Goal: Task Accomplishment & Management: Manage account settings

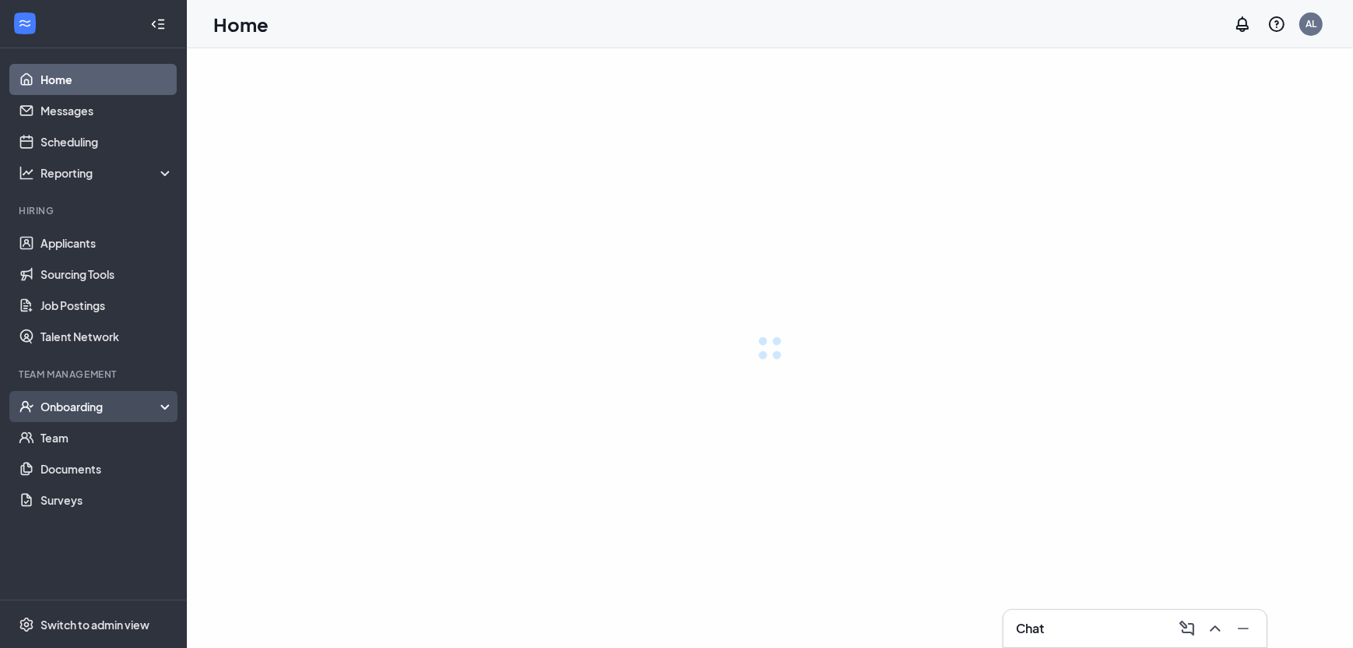
click at [72, 408] on div "Onboarding" at bounding box center [107, 407] width 134 height 16
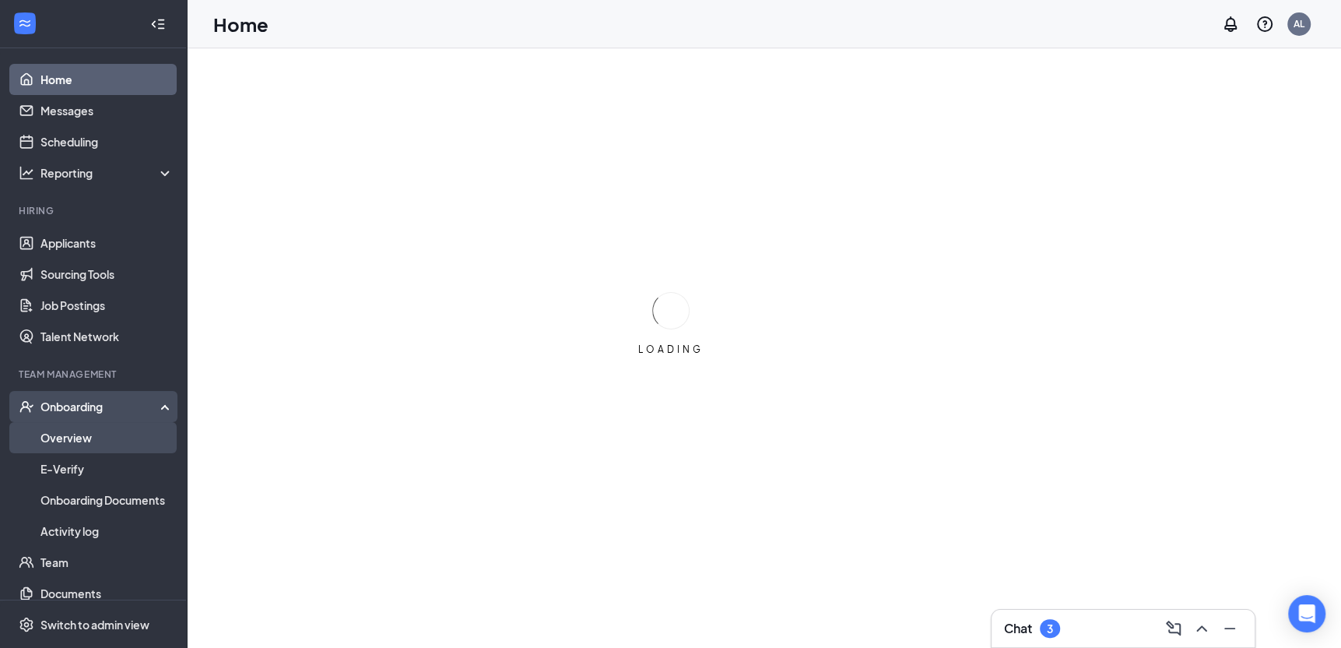
click at [54, 451] on link "Overview" at bounding box center [106, 437] width 133 height 31
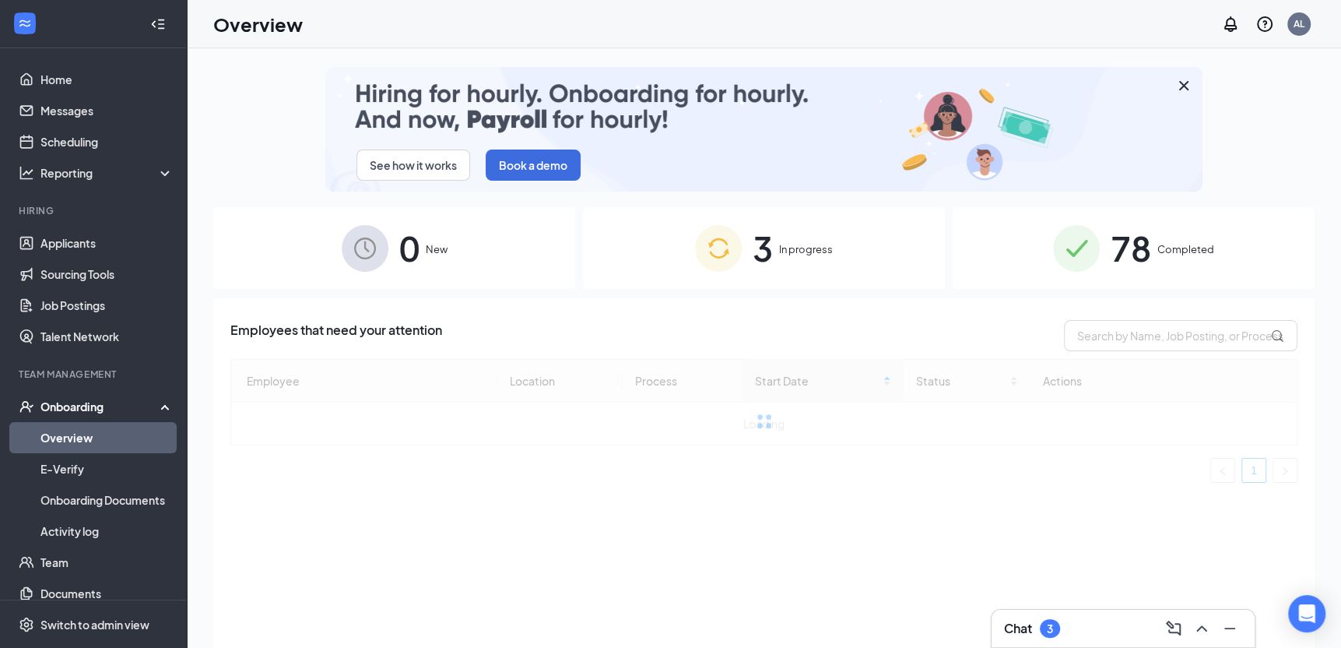
click at [1135, 265] on span "78" at bounding box center [1131, 248] width 40 height 54
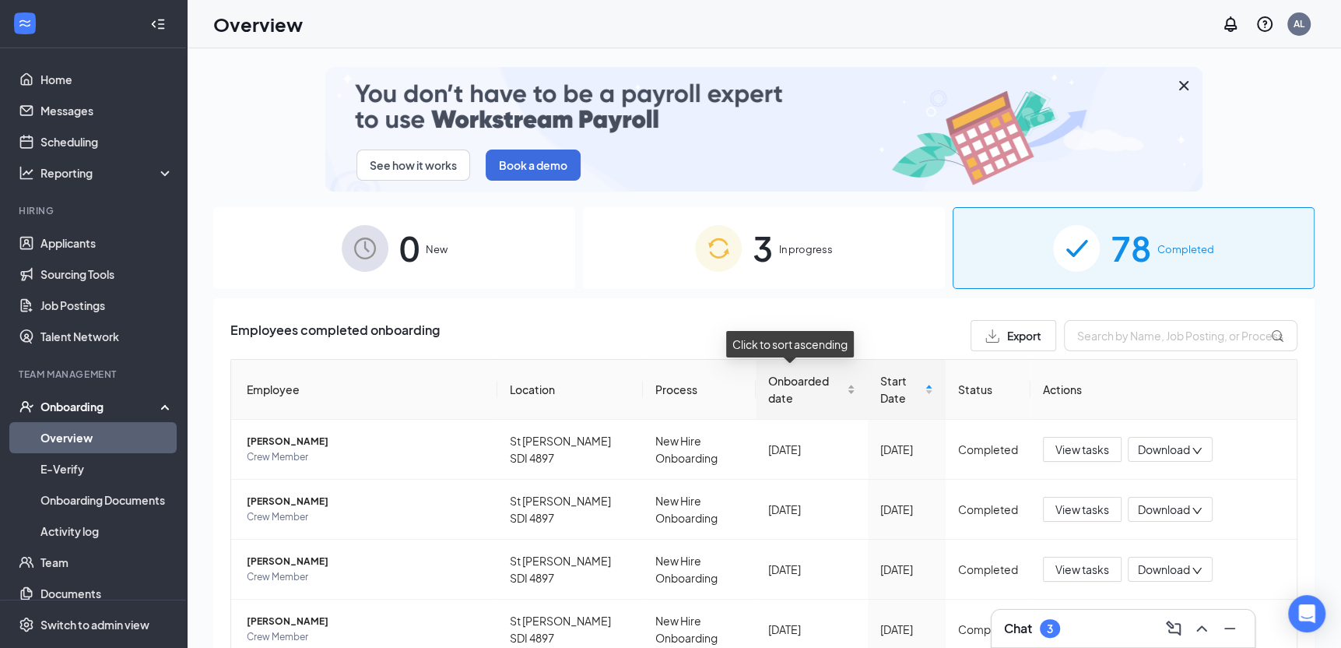
click at [831, 393] on div "Onboarded date" at bounding box center [811, 389] width 86 height 34
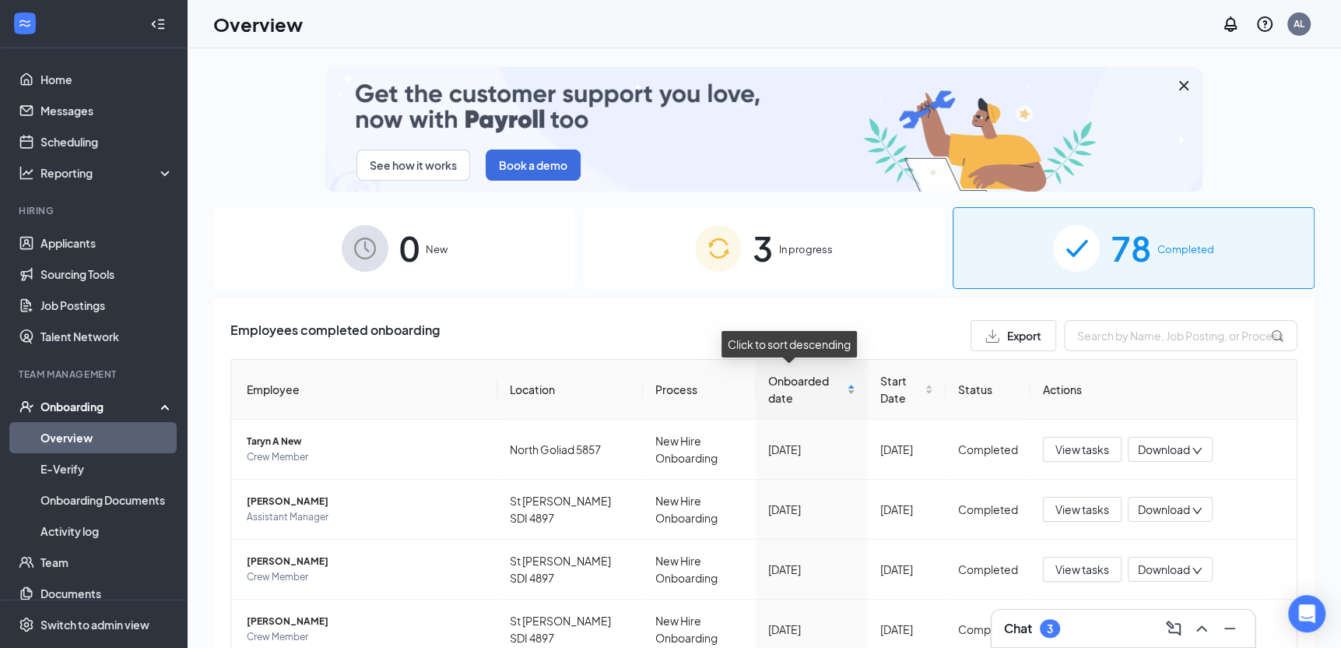
click at [831, 393] on div "Onboarded date" at bounding box center [811, 389] width 86 height 34
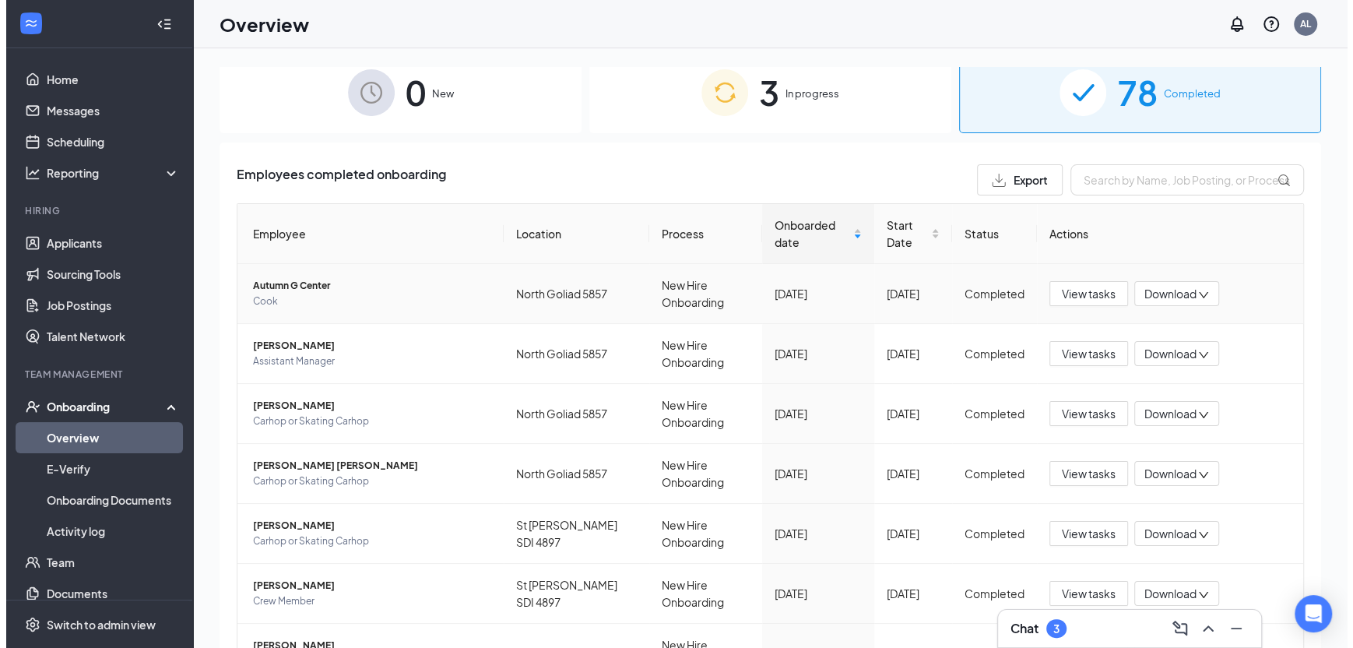
scroll to position [234, 0]
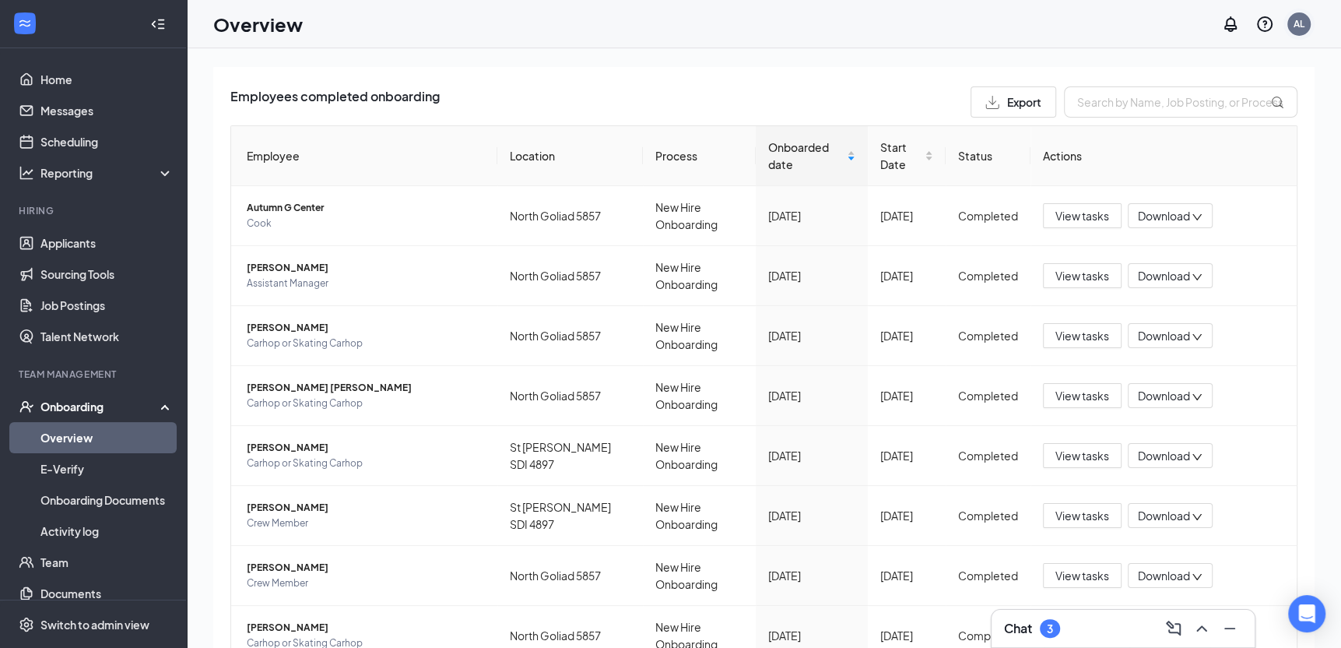
click at [1302, 29] on div "AL" at bounding box center [1299, 23] width 11 height 13
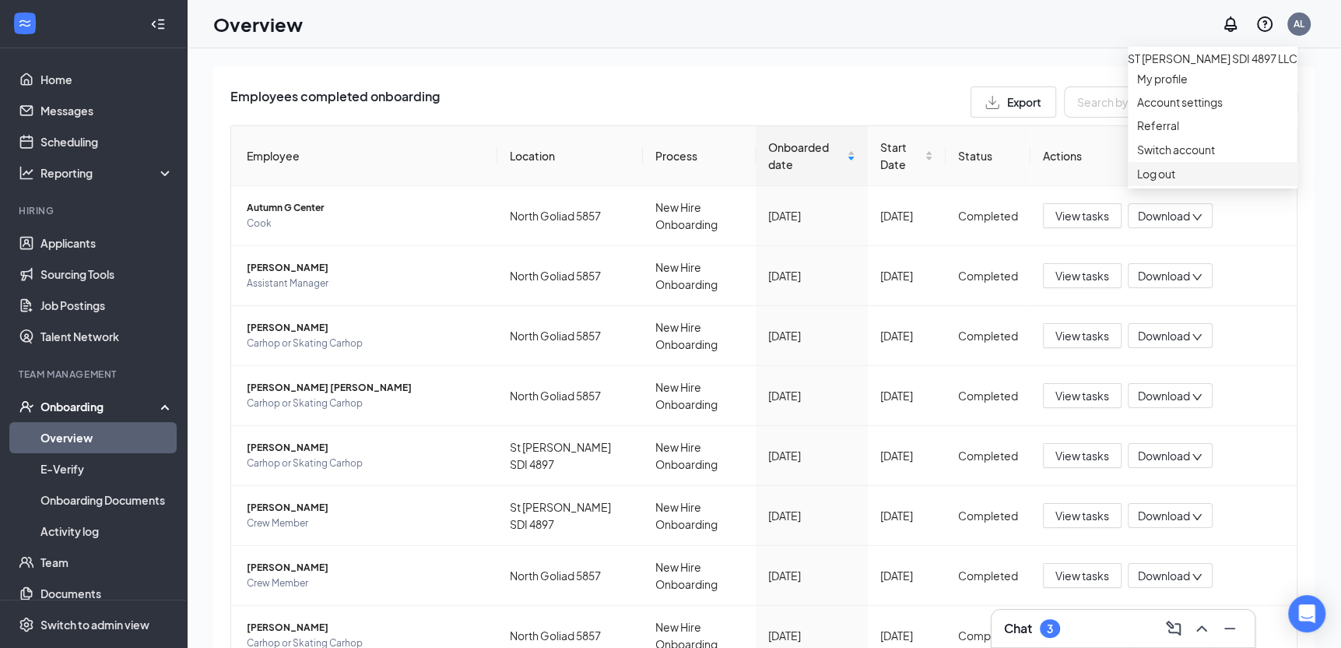
click at [1164, 181] on div "Log out" at bounding box center [1212, 174] width 151 height 16
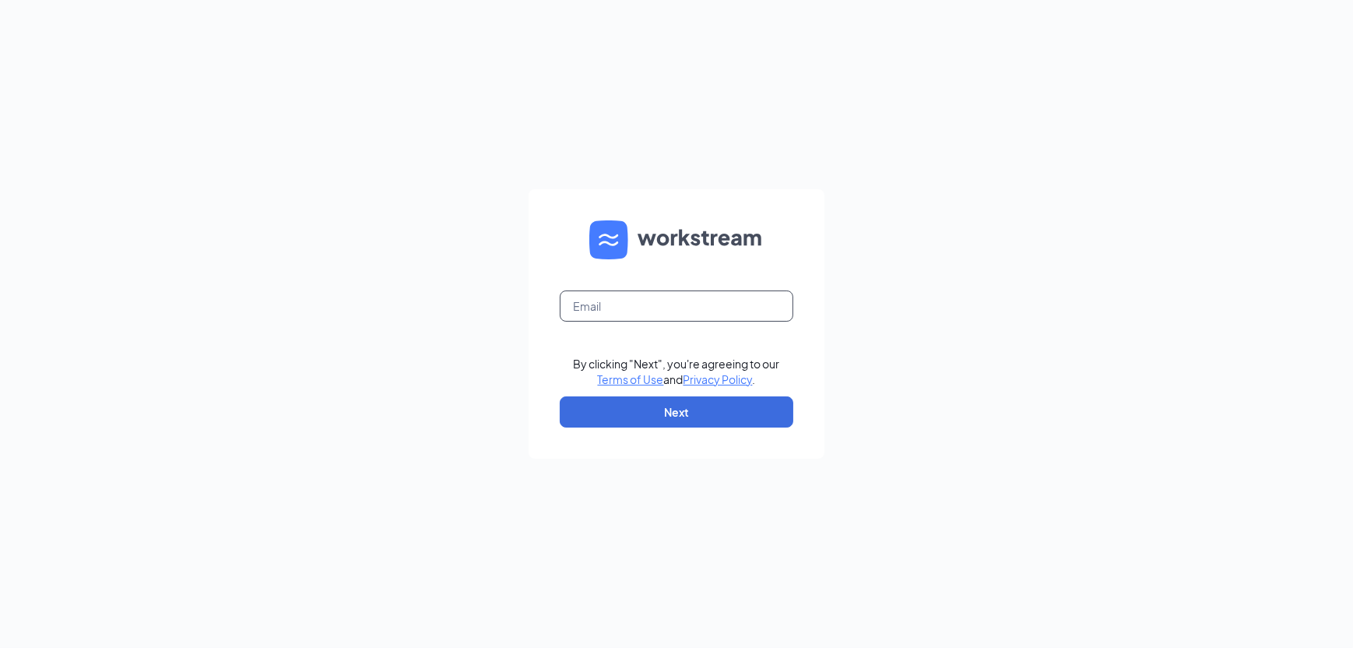
click at [626, 302] on input "text" at bounding box center [677, 305] width 234 height 31
type input "leslie_yates@hotmail.com"
click at [660, 413] on button "Next" at bounding box center [677, 411] width 234 height 31
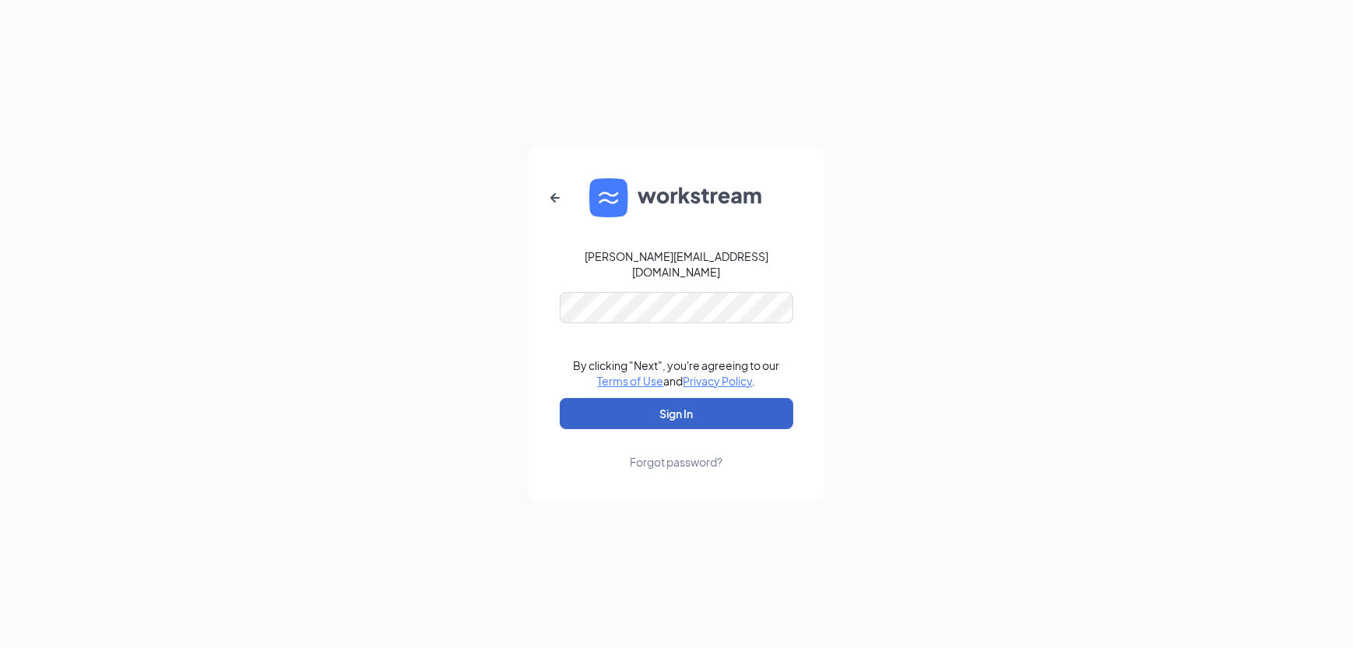
click at [676, 411] on button "Sign In" at bounding box center [677, 413] width 234 height 31
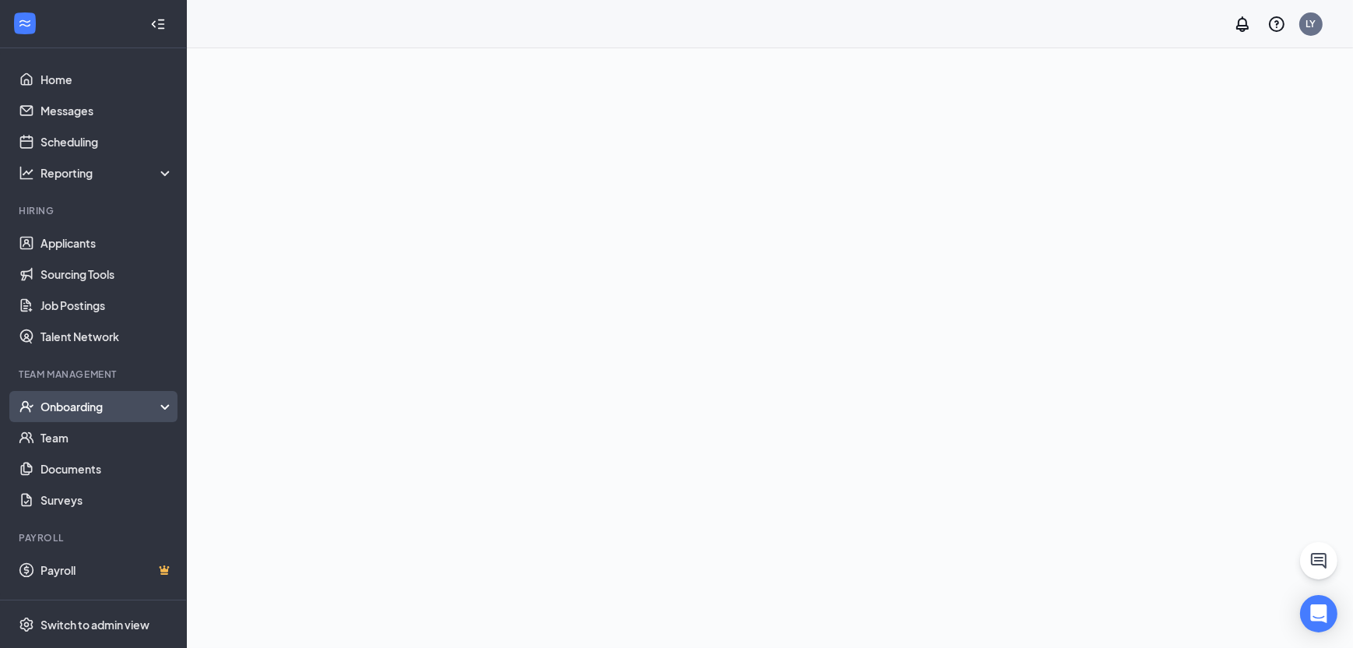
click at [97, 408] on div "Onboarding" at bounding box center [100, 407] width 120 height 16
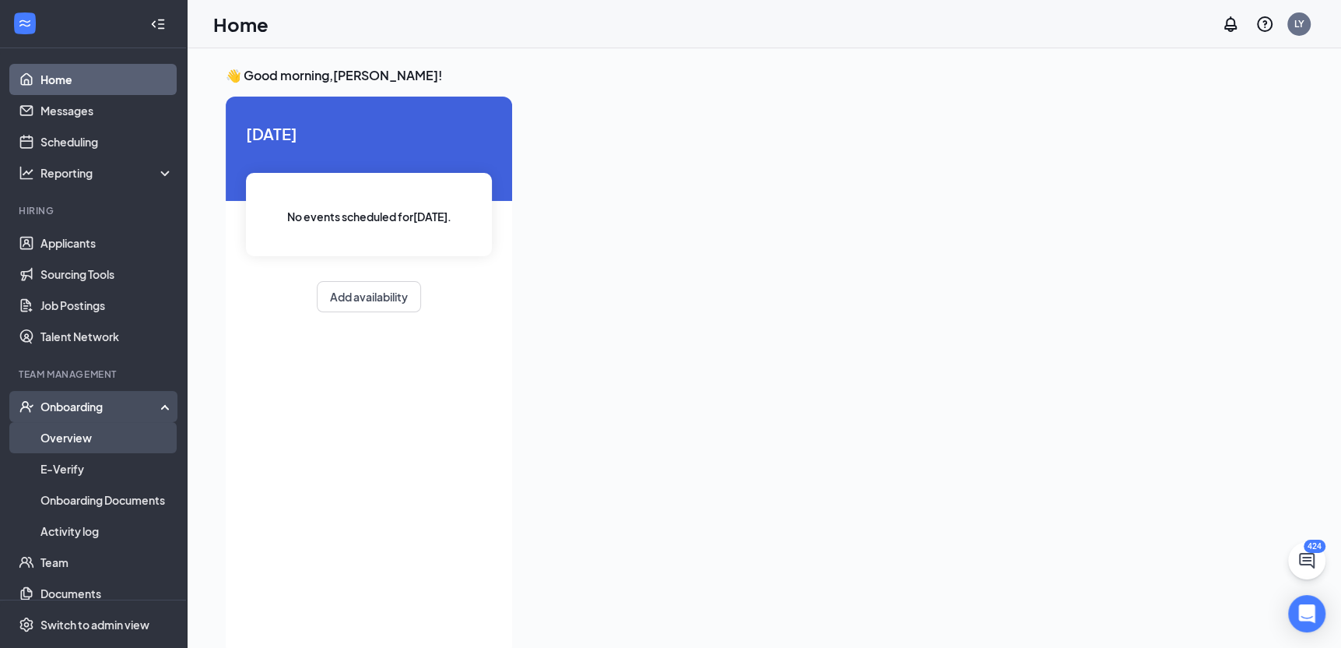
click at [94, 437] on link "Overview" at bounding box center [106, 437] width 133 height 31
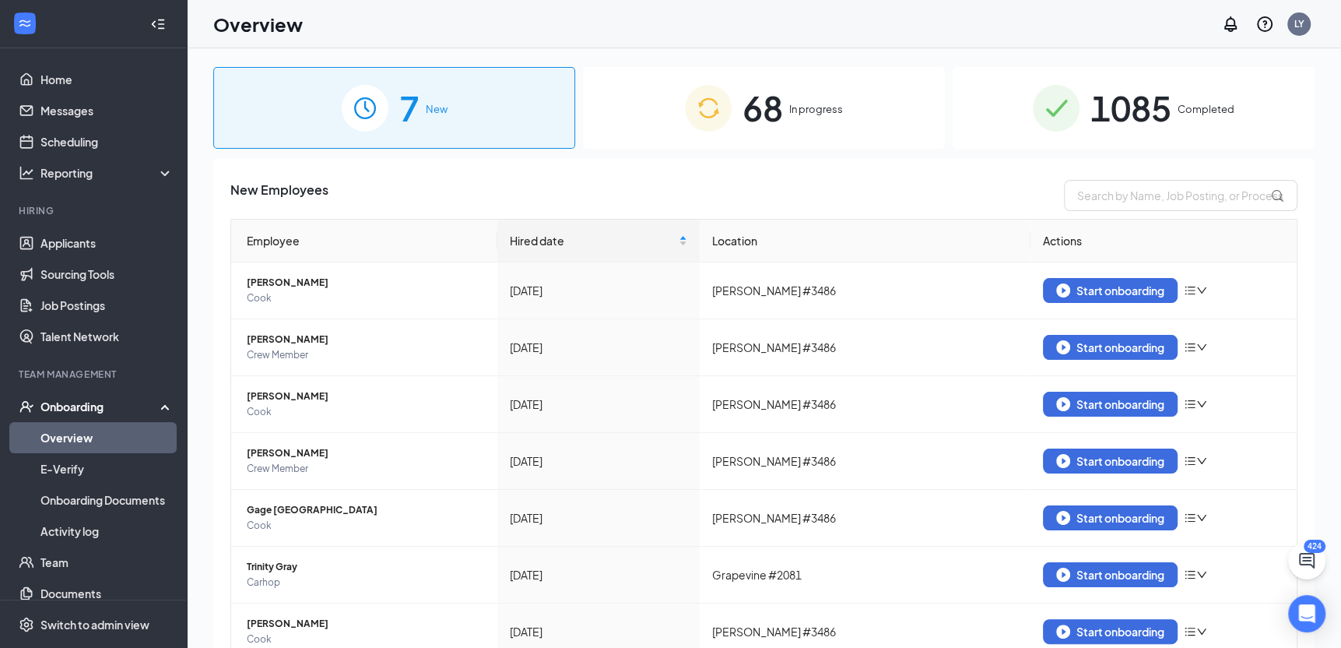
click at [1148, 121] on span "1085" at bounding box center [1131, 108] width 81 height 54
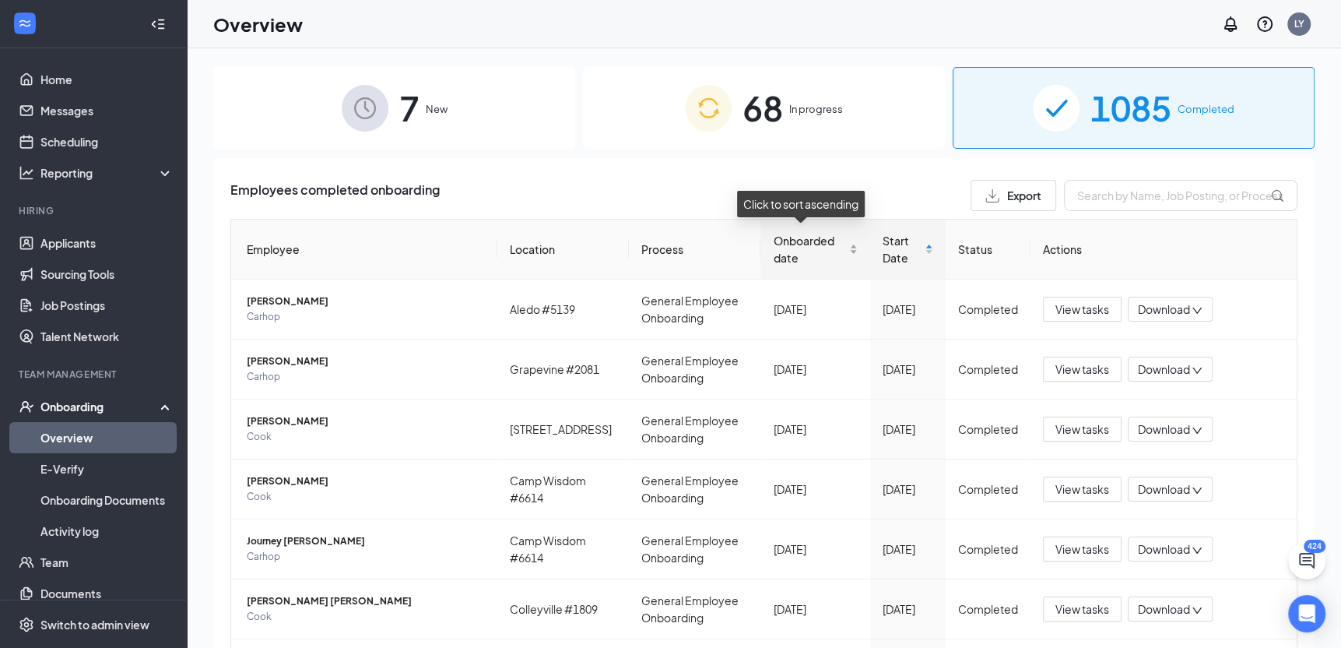
click at [844, 253] on div "Onboarded date" at bounding box center [815, 249] width 84 height 34
click at [842, 254] on div "Onboarded date" at bounding box center [815, 249] width 84 height 34
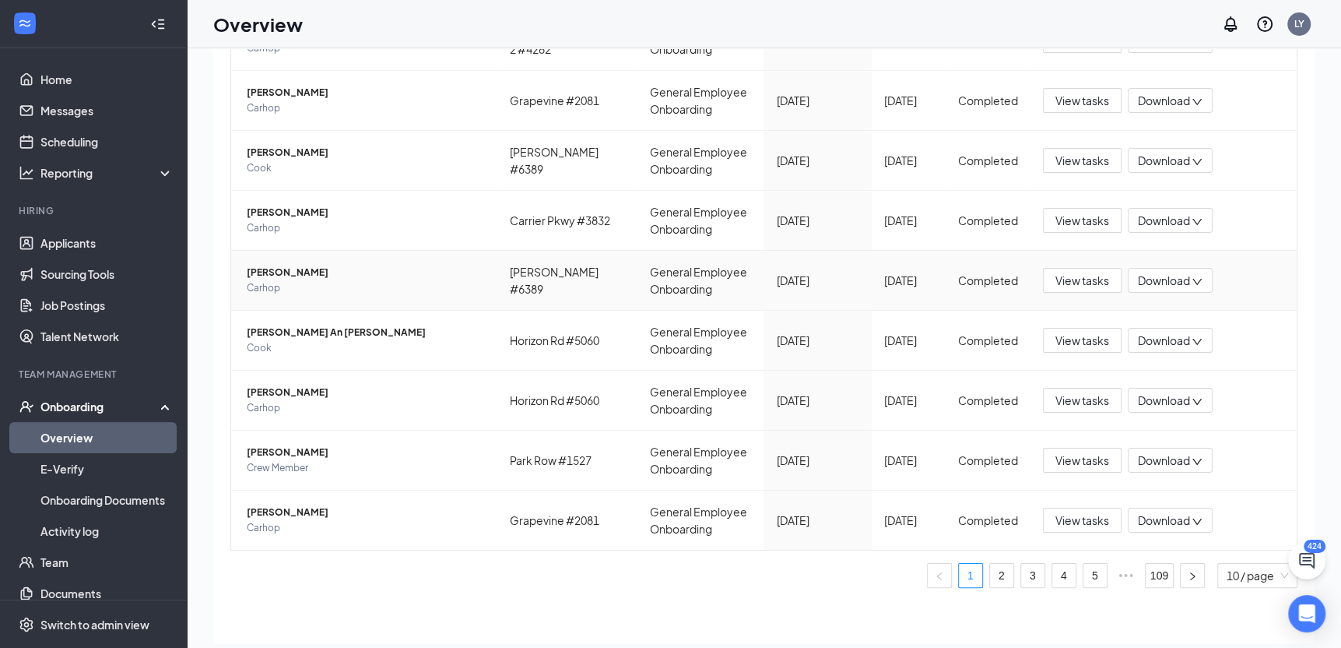
scroll to position [70, 0]
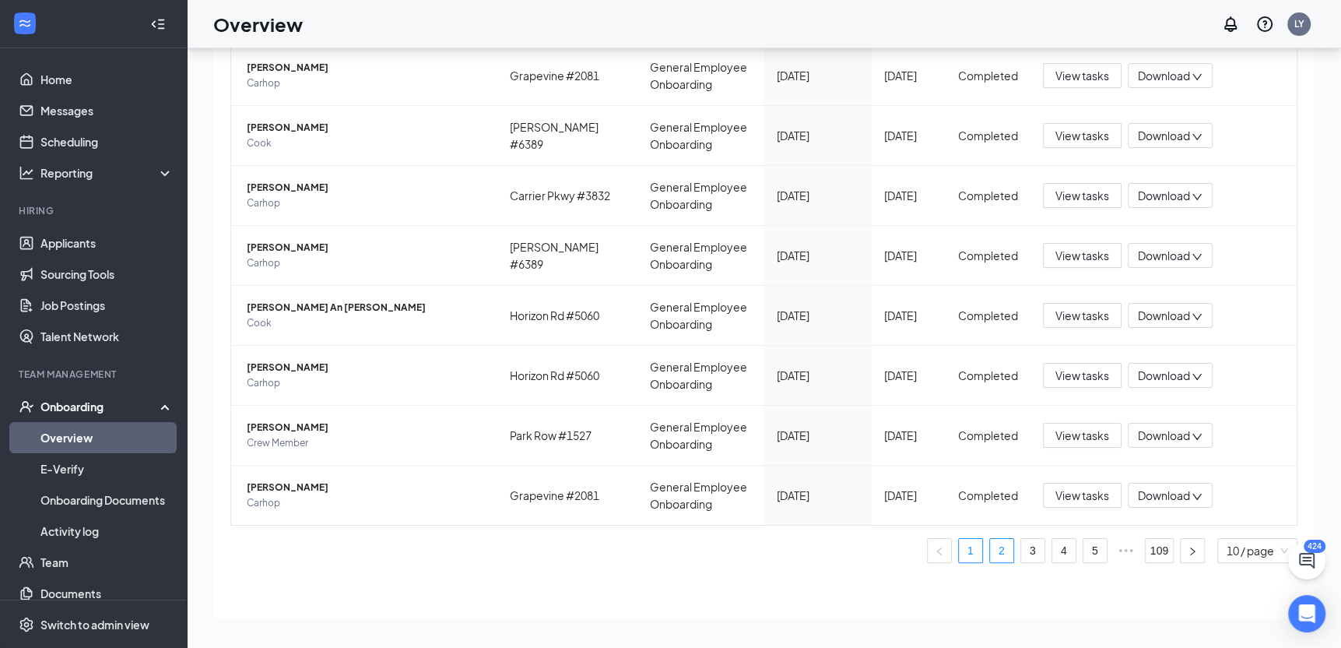
click at [990, 544] on link "2" at bounding box center [1001, 550] width 23 height 23
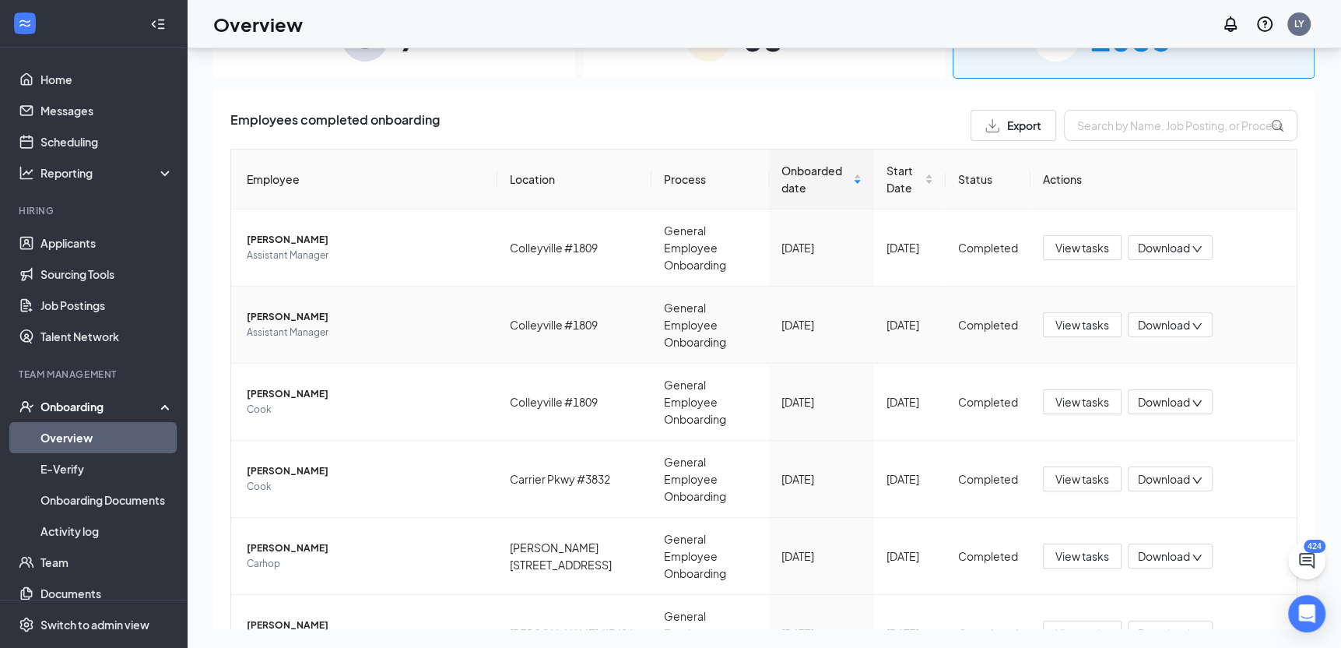
click at [271, 325] on span "Assistant Manager" at bounding box center [366, 333] width 238 height 16
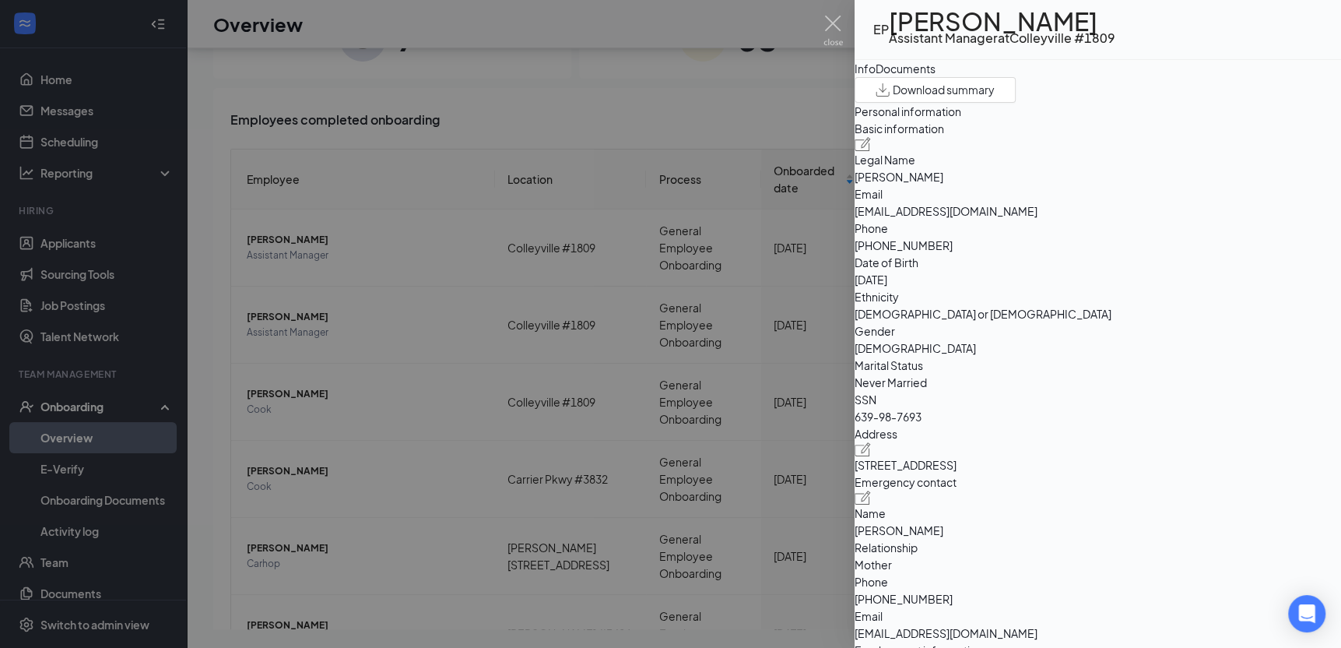
click at [936, 77] on div "Documents" at bounding box center [906, 68] width 60 height 17
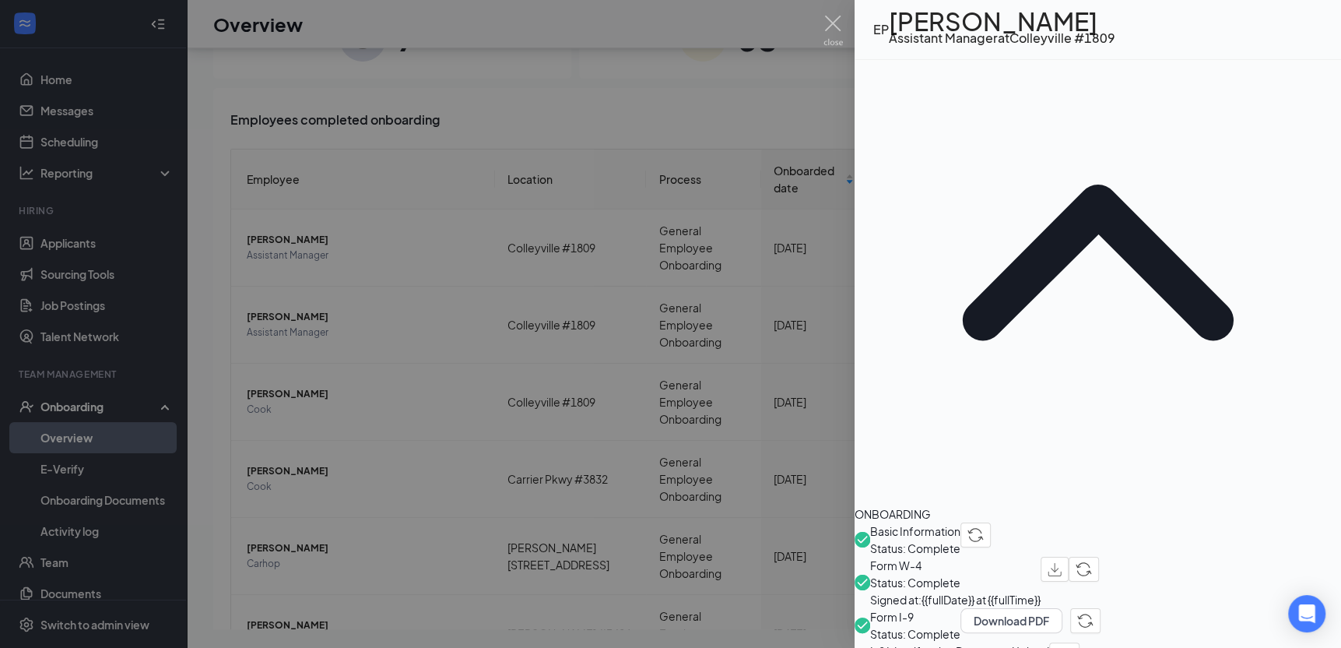
scroll to position [156, 0]
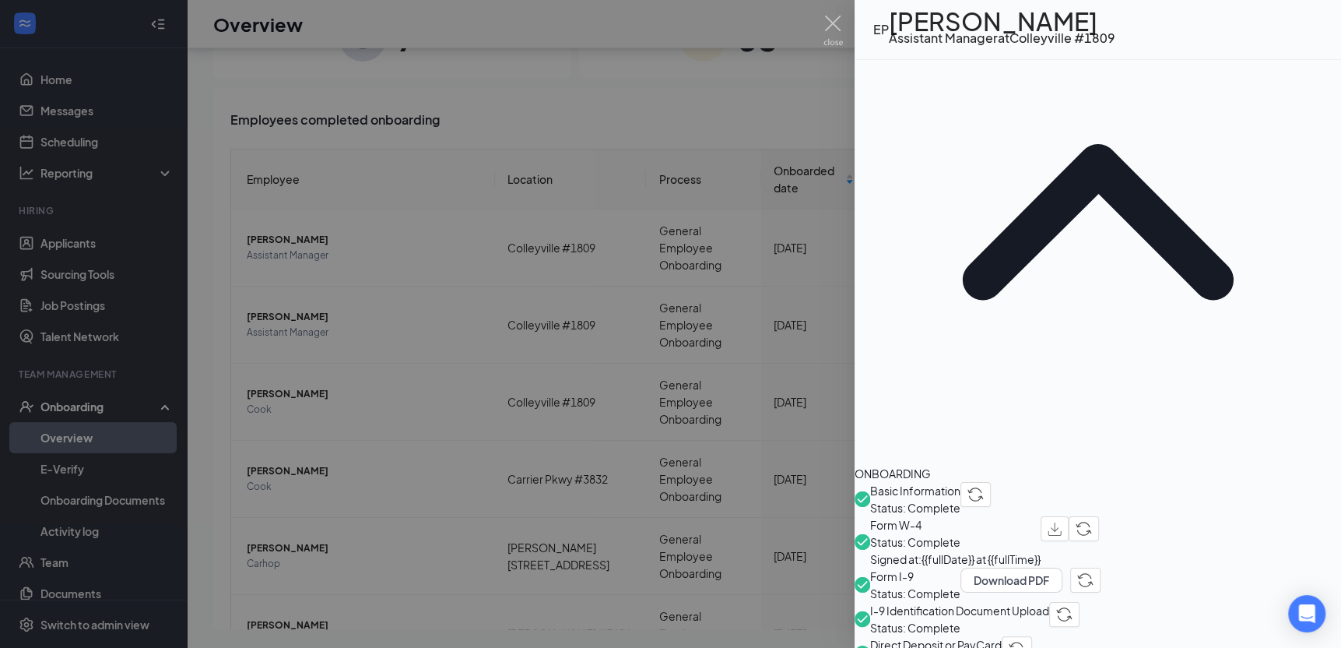
click at [1098, 567] on div "Form I-9 Status: Complete Download PDF" at bounding box center [1098, 584] width 487 height 34
click at [1002, 636] on span "Direct Deposit or PayCard" at bounding box center [936, 644] width 132 height 17
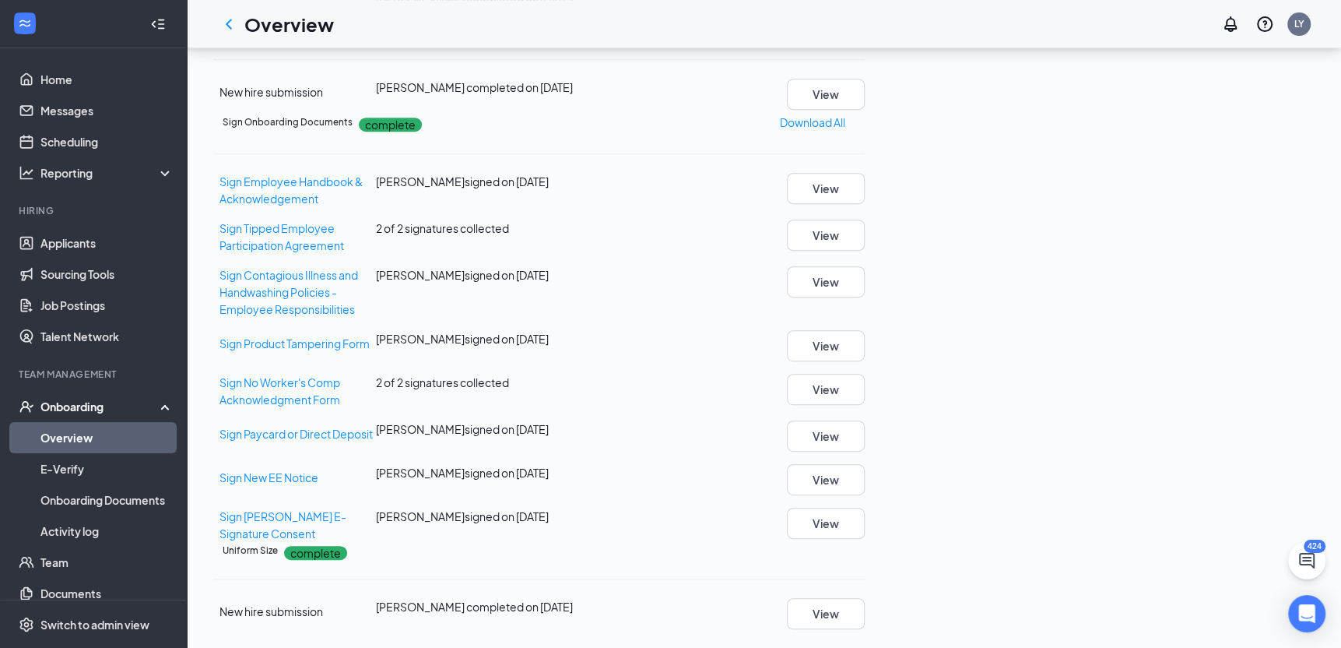
scroll to position [712, 0]
click at [865, 110] on button "View" at bounding box center [826, 94] width 78 height 31
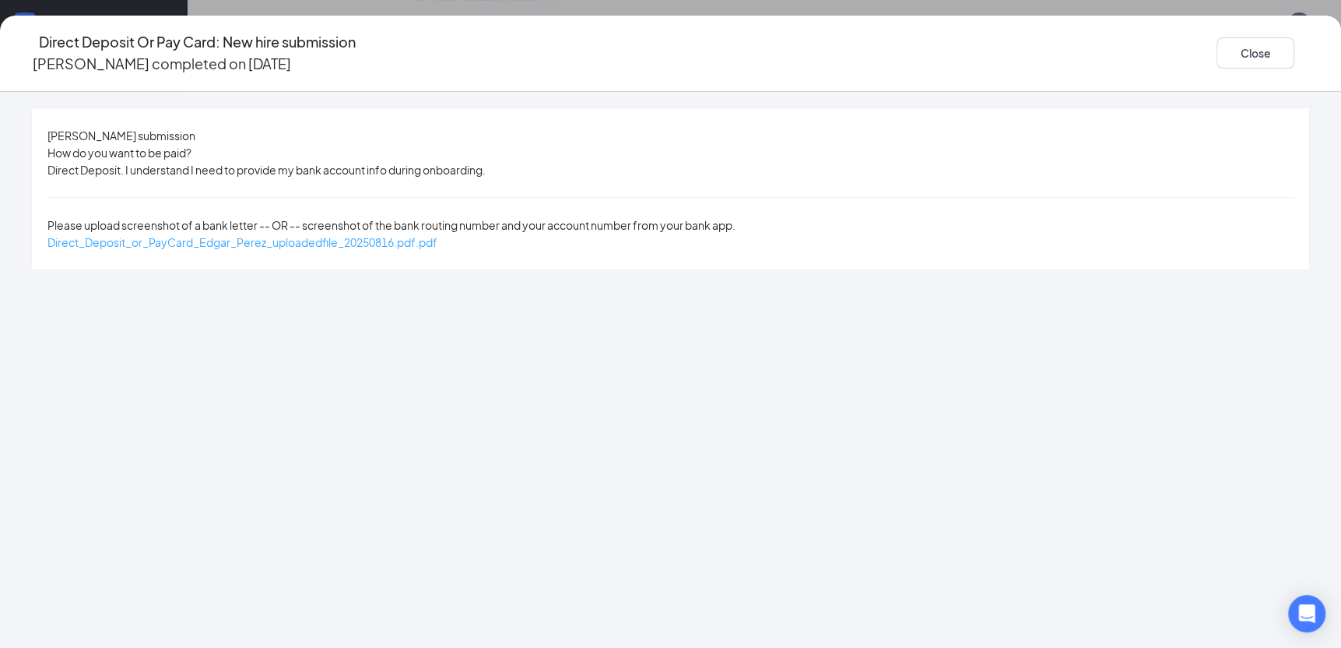
click at [309, 235] on span "Direct_Deposit_or_PayCard_Edgar_Perez_uploadedfile_20250816.pdf.pdf" at bounding box center [242, 242] width 390 height 14
click at [1217, 37] on button "Close" at bounding box center [1256, 52] width 78 height 31
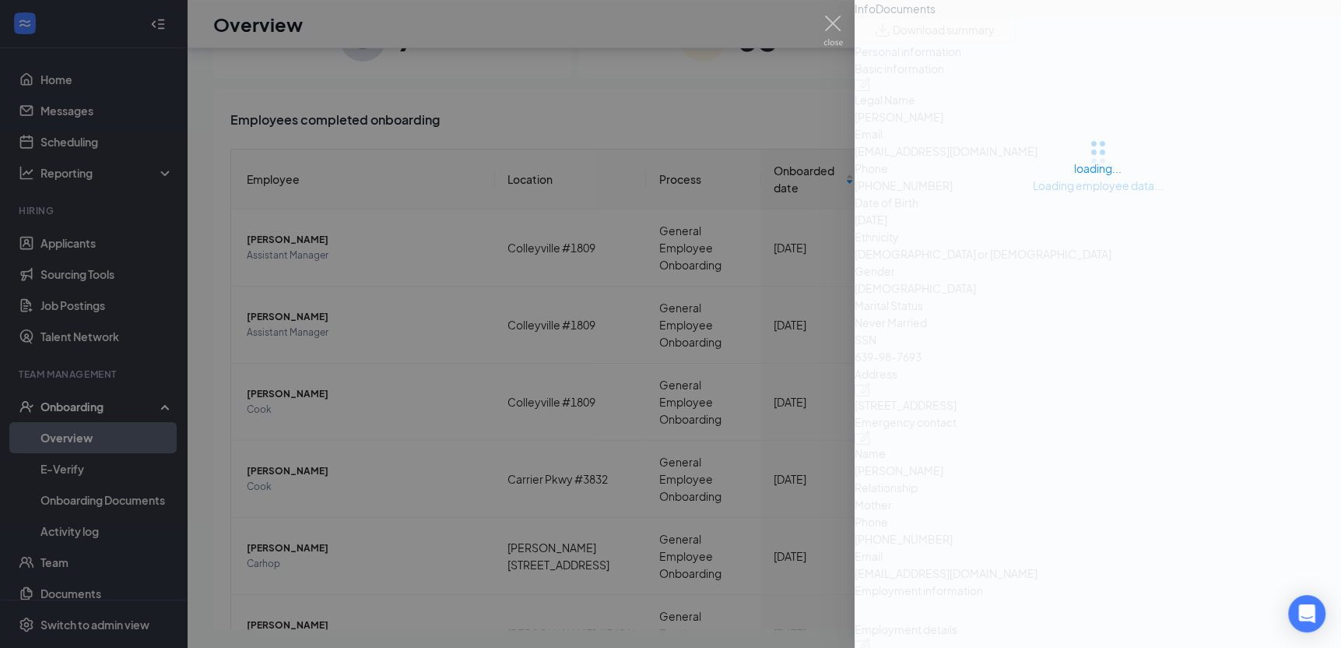
scroll to position [70, 0]
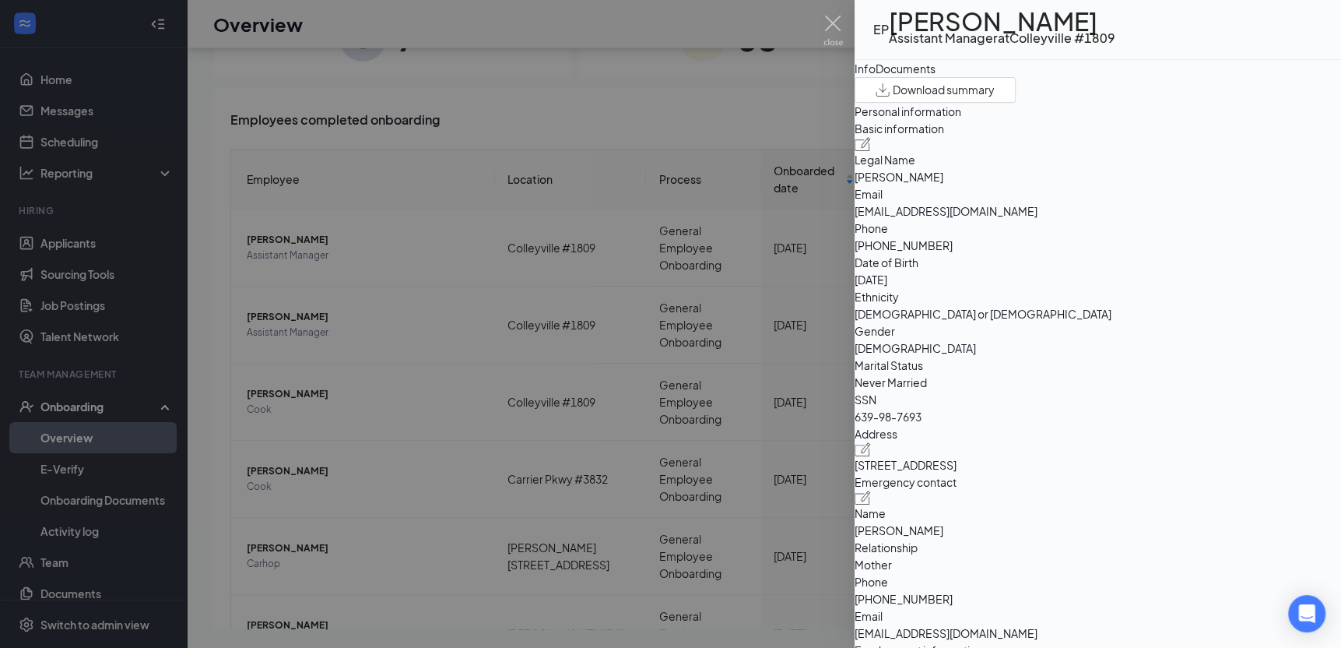
drag, startPoint x: 448, startPoint y: 177, endPoint x: 455, endPoint y: 183, distance: 8.3
click at [448, 177] on div at bounding box center [670, 324] width 1341 height 648
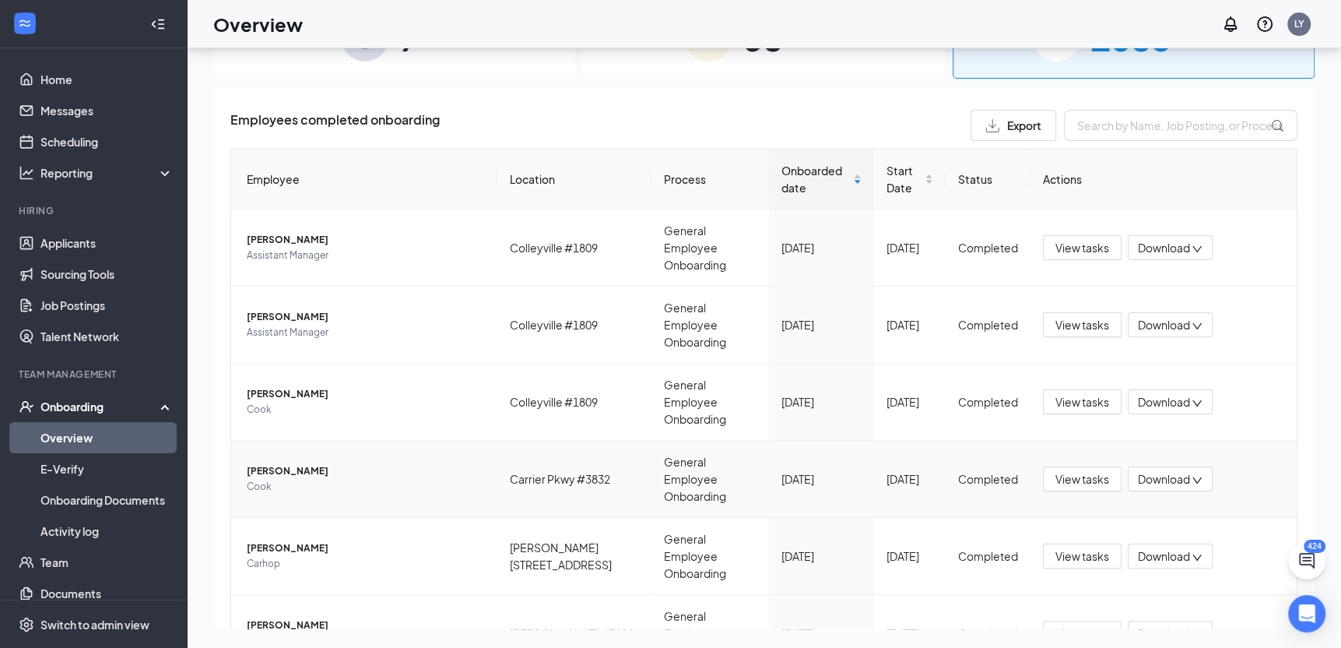
scroll to position [283, 0]
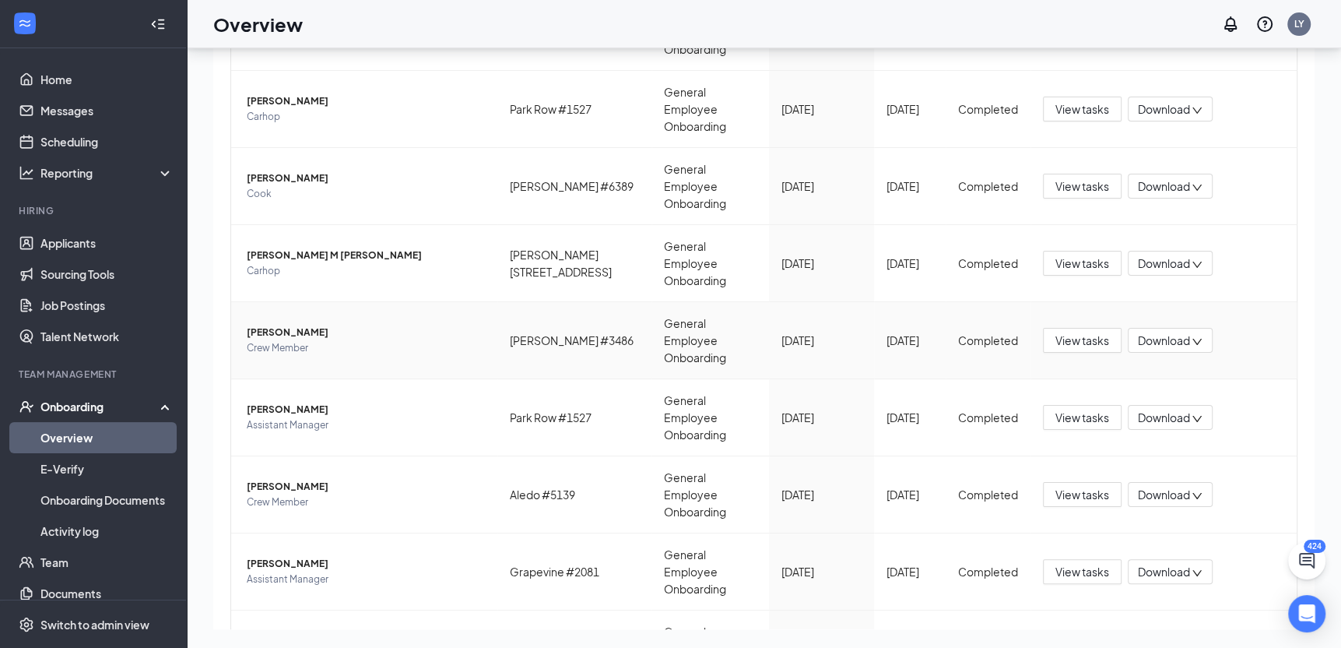
scroll to position [283, 0]
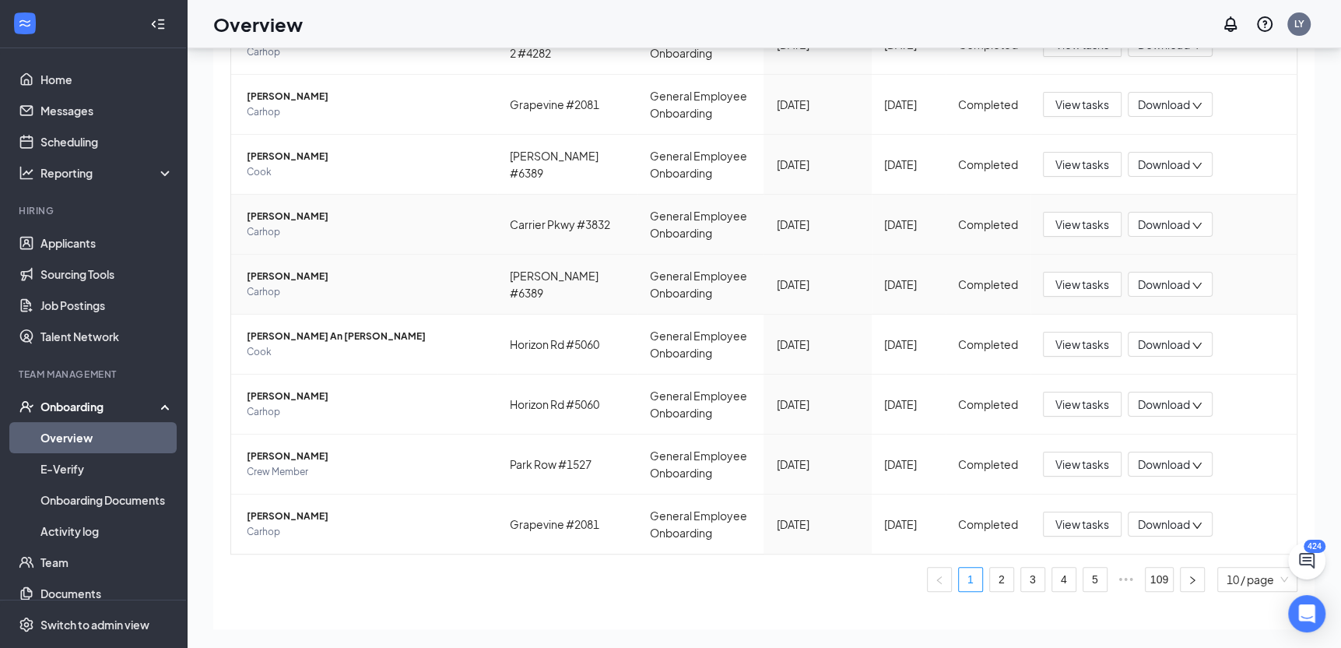
scroll to position [283, 0]
